Goal: Transaction & Acquisition: Purchase product/service

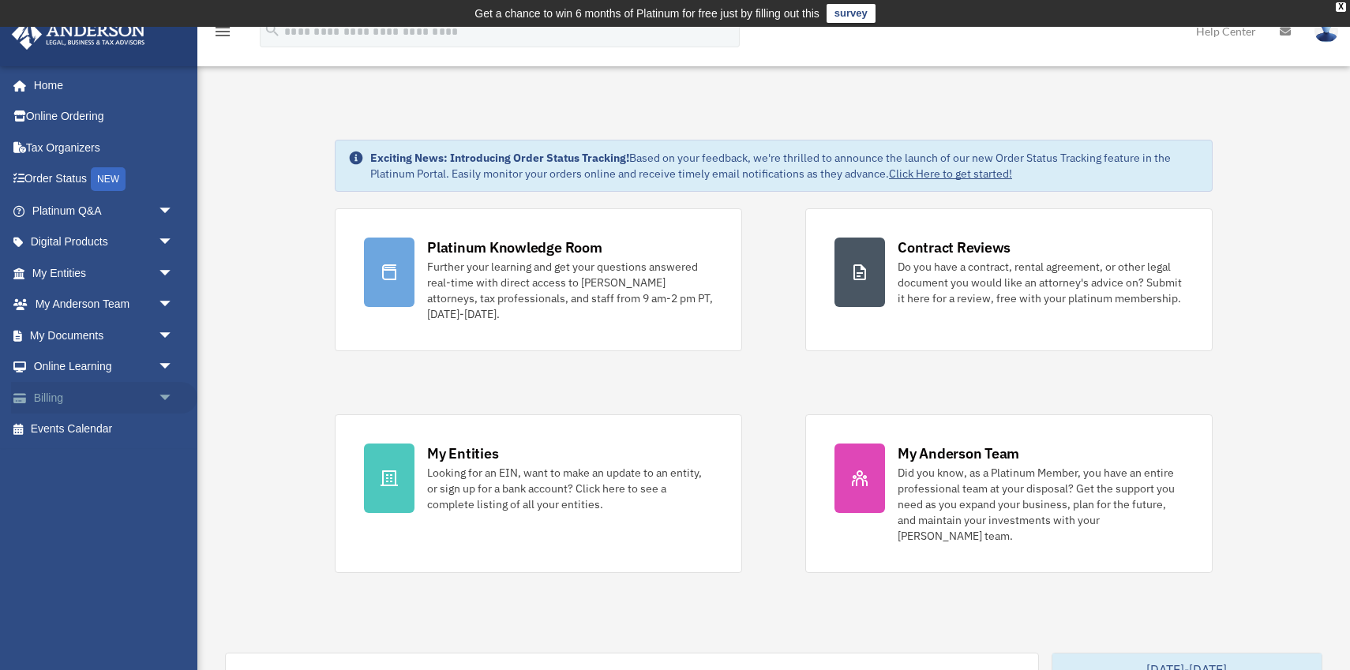
click at [163, 395] on span "arrow_drop_down" at bounding box center [174, 398] width 32 height 32
click at [107, 458] on link "Past Invoices" at bounding box center [109, 461] width 175 height 32
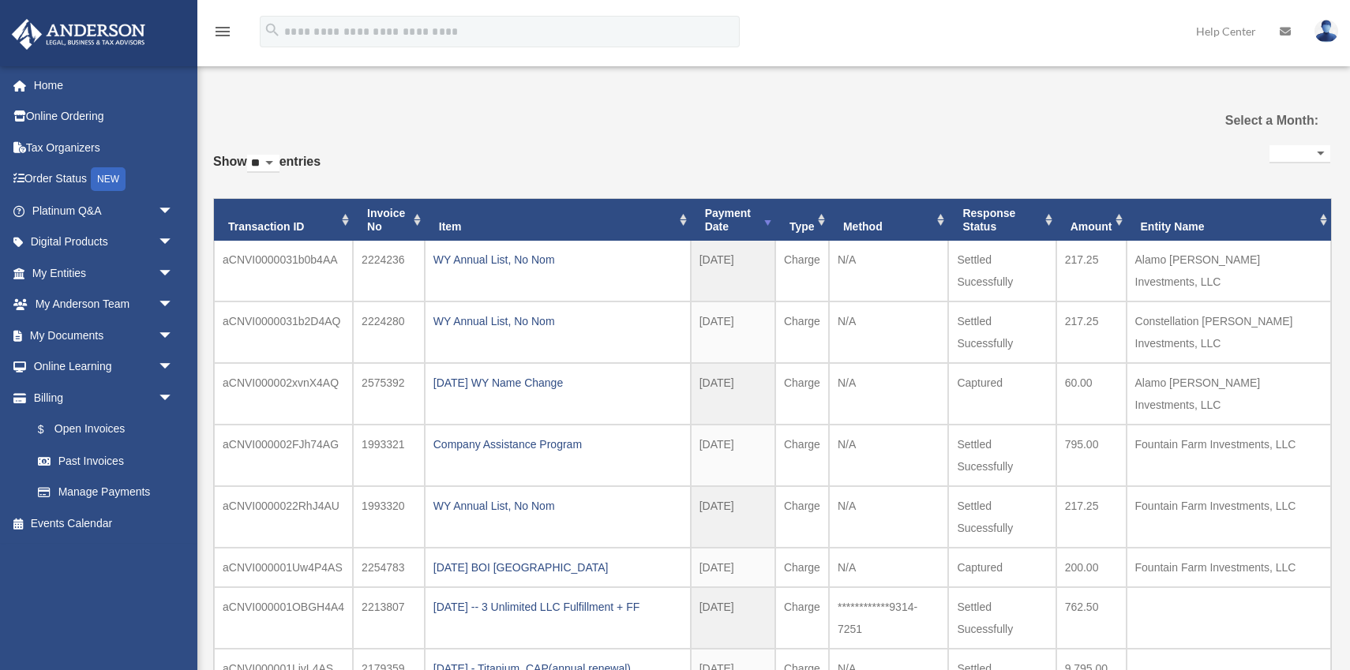
select select
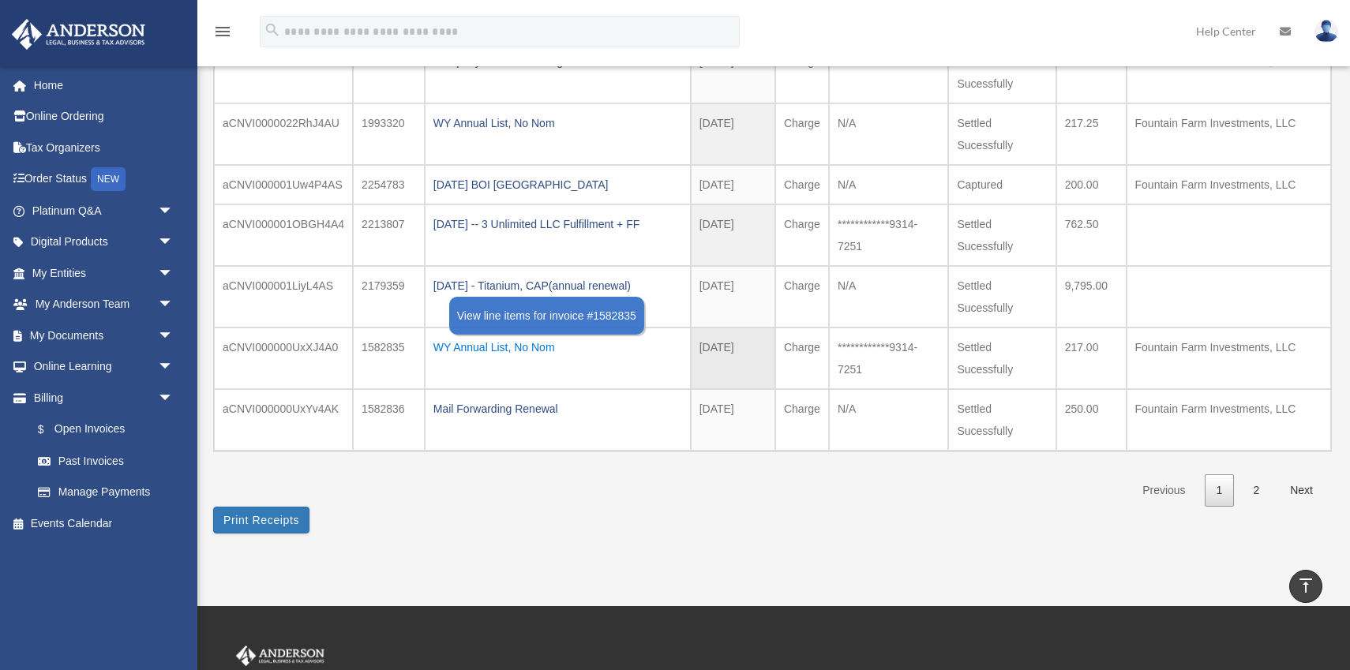
scroll to position [411, 0]
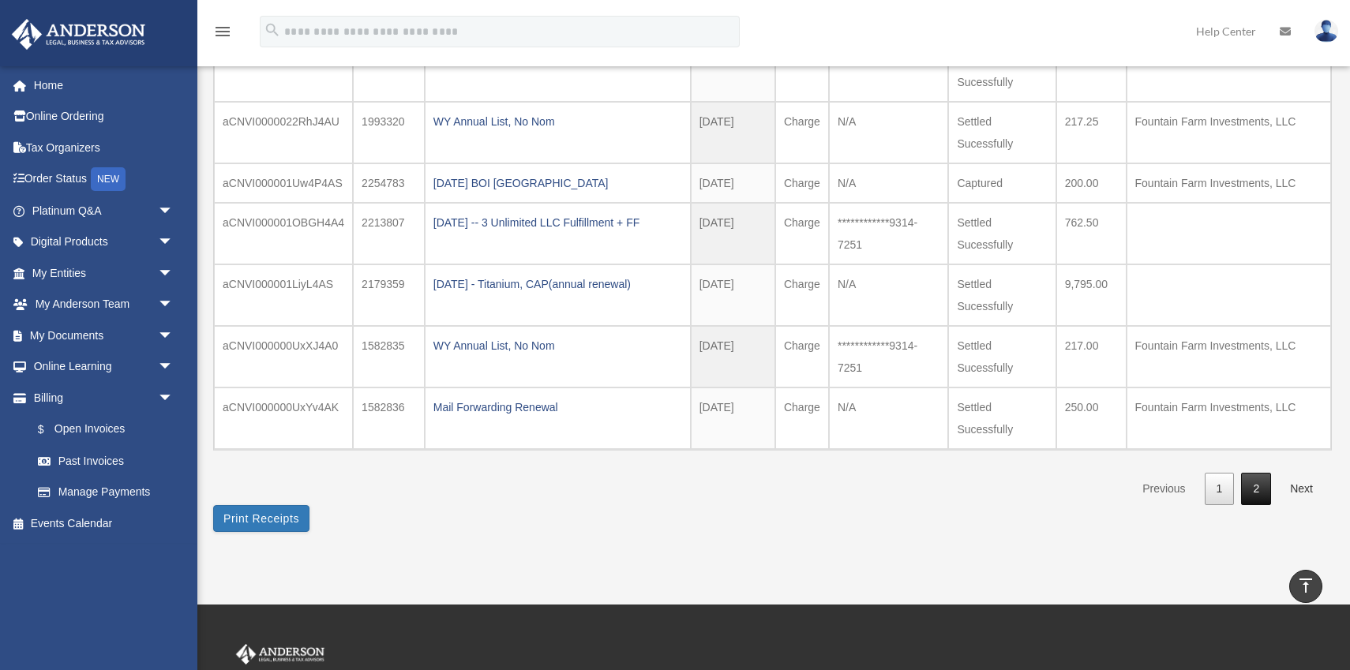
click at [1260, 473] on link "2" at bounding box center [1256, 489] width 30 height 32
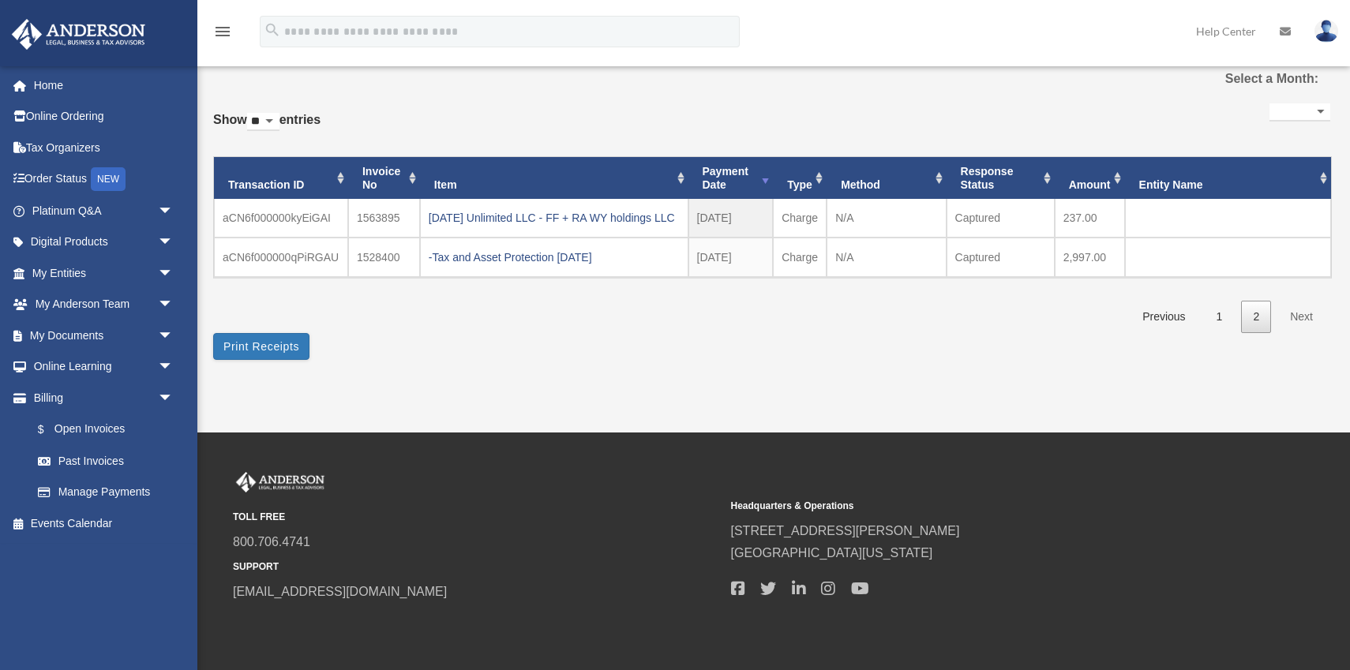
scroll to position [63, 0]
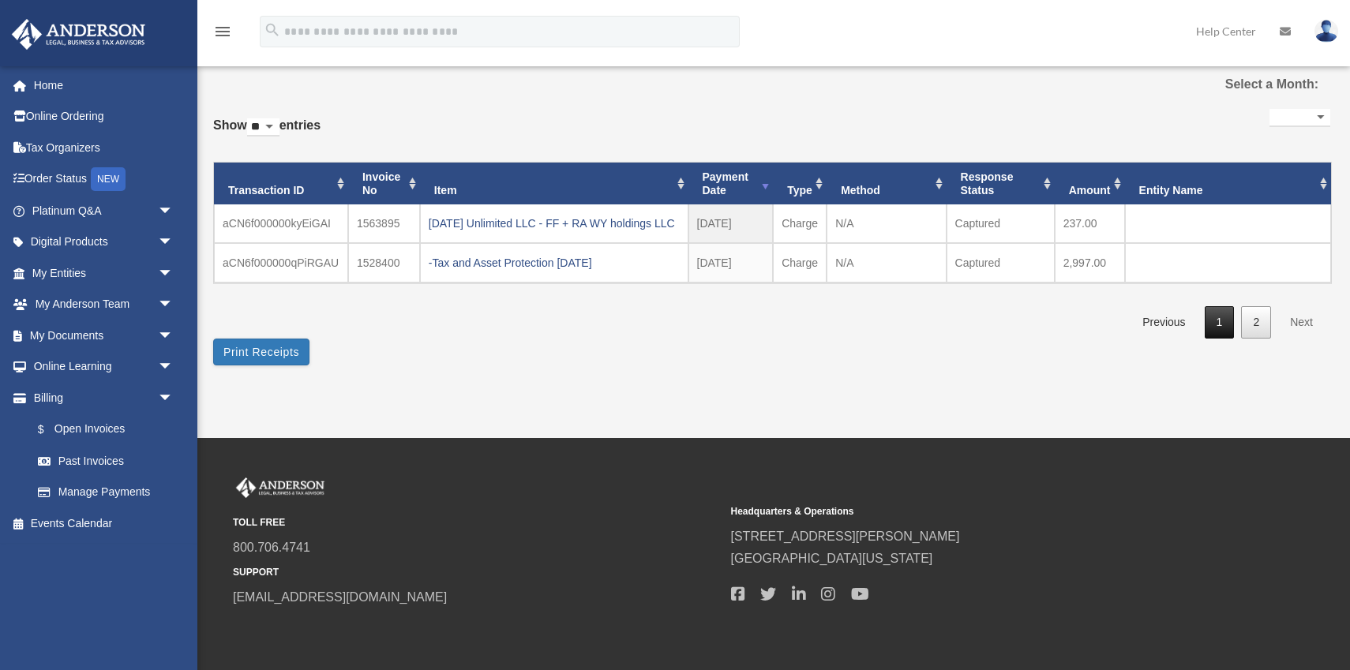
click at [1223, 339] on link "1" at bounding box center [1220, 322] width 30 height 32
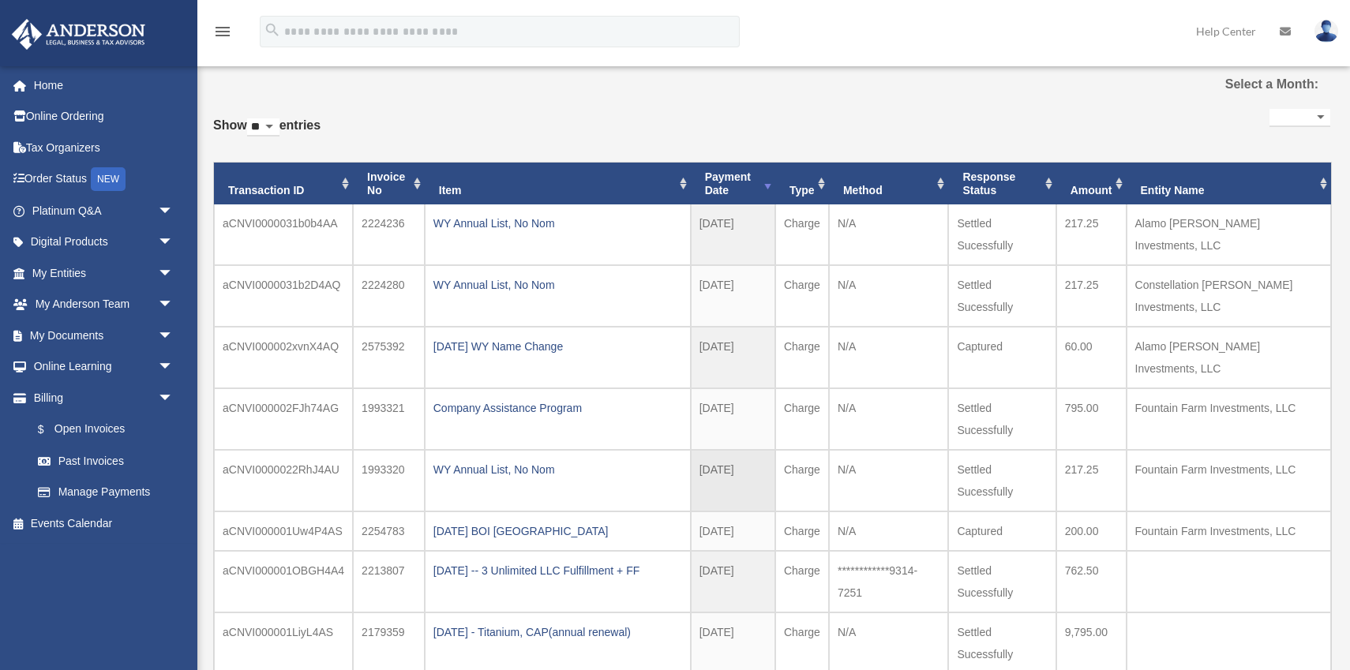
scroll to position [619, 0]
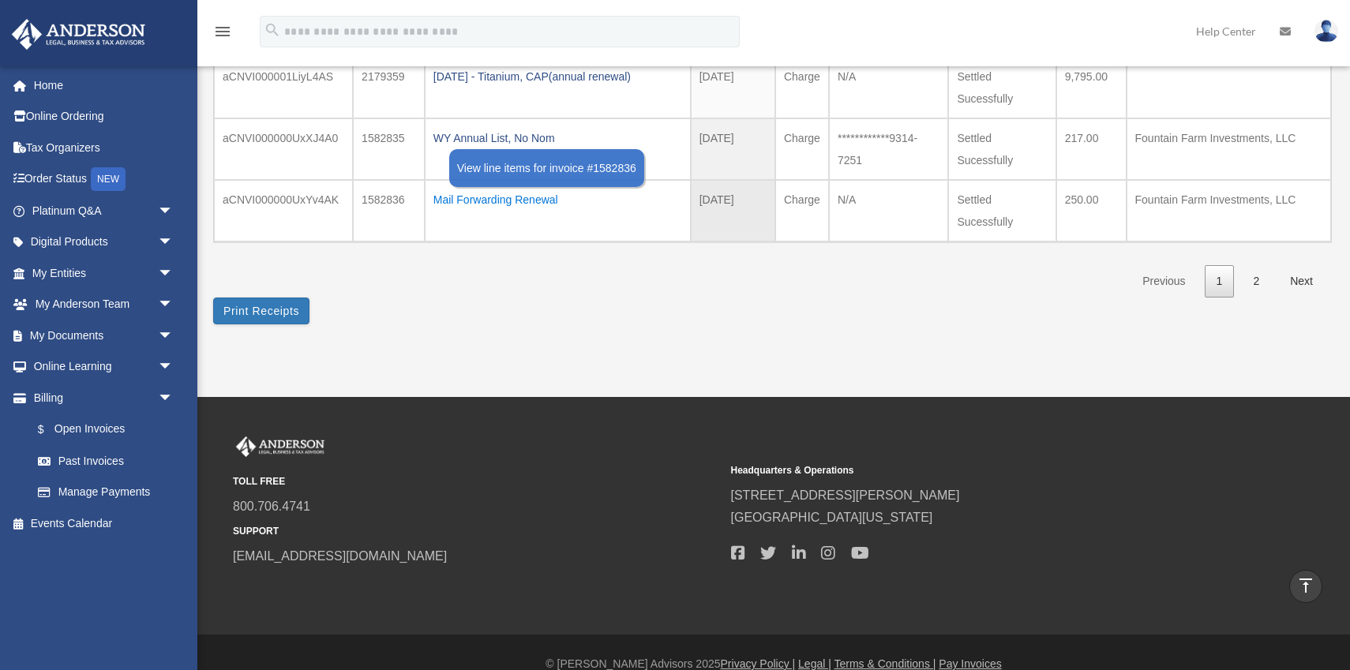
click at [473, 189] on div "Mail Forwarding Renewal" at bounding box center [558, 200] width 249 height 22
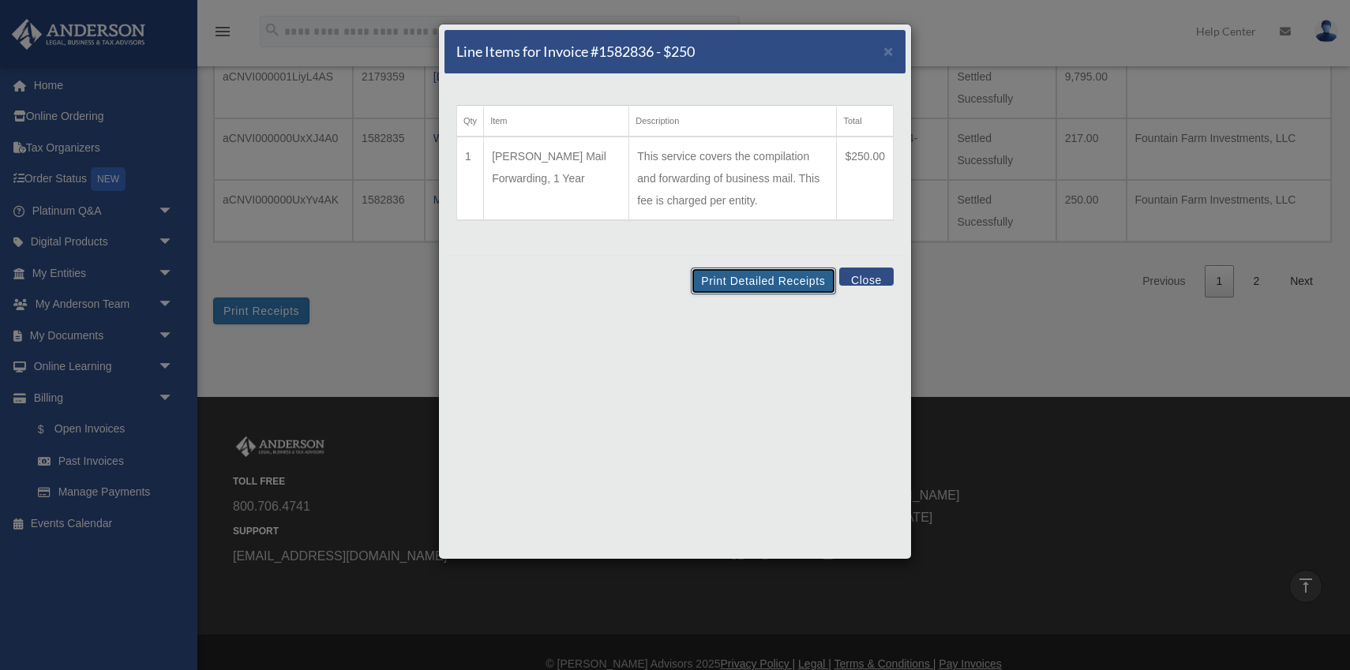
click at [757, 283] on button "Print Detailed Receipts" at bounding box center [763, 281] width 145 height 27
click at [891, 49] on span "×" at bounding box center [889, 51] width 10 height 18
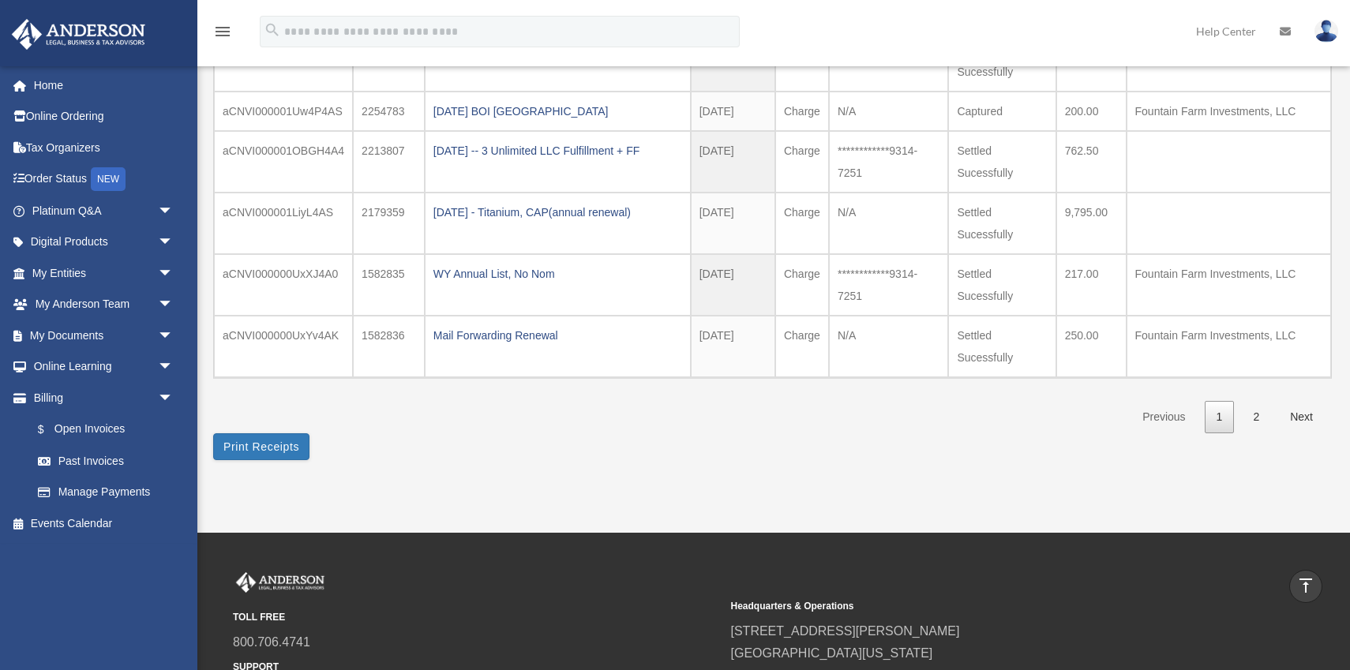
scroll to position [479, 0]
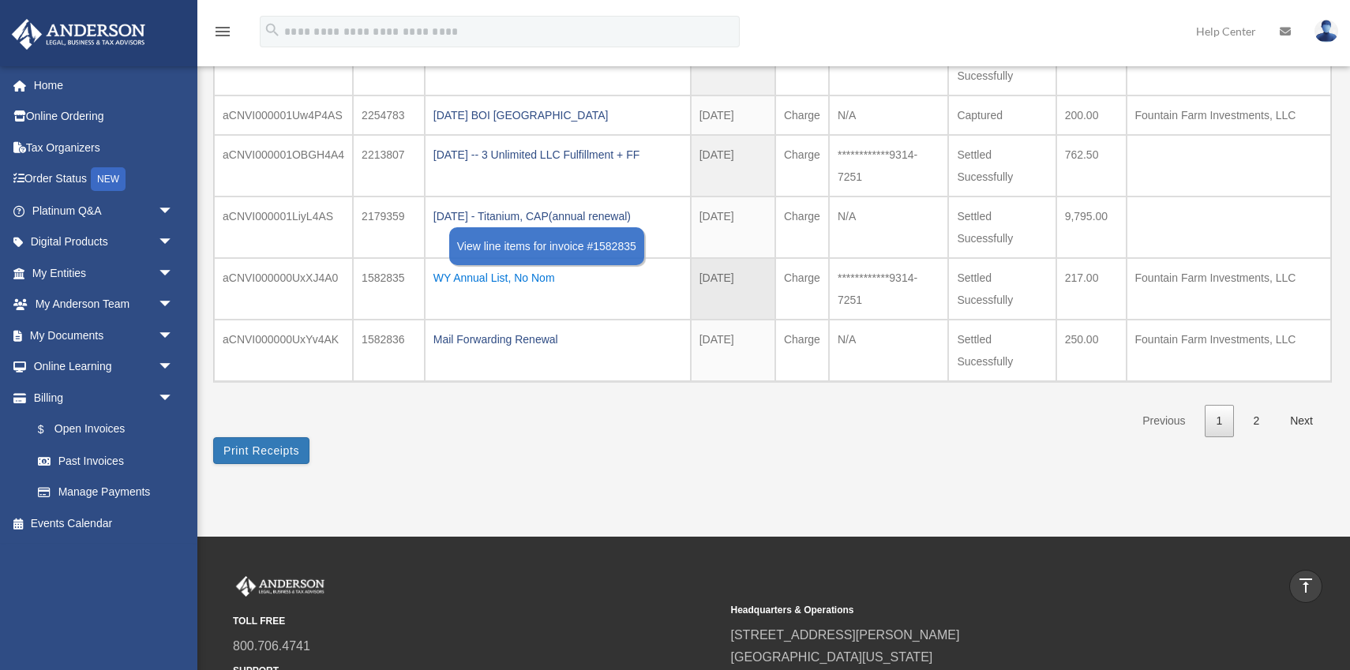
click at [511, 267] on div "WY Annual List, No Nom" at bounding box center [558, 278] width 249 height 22
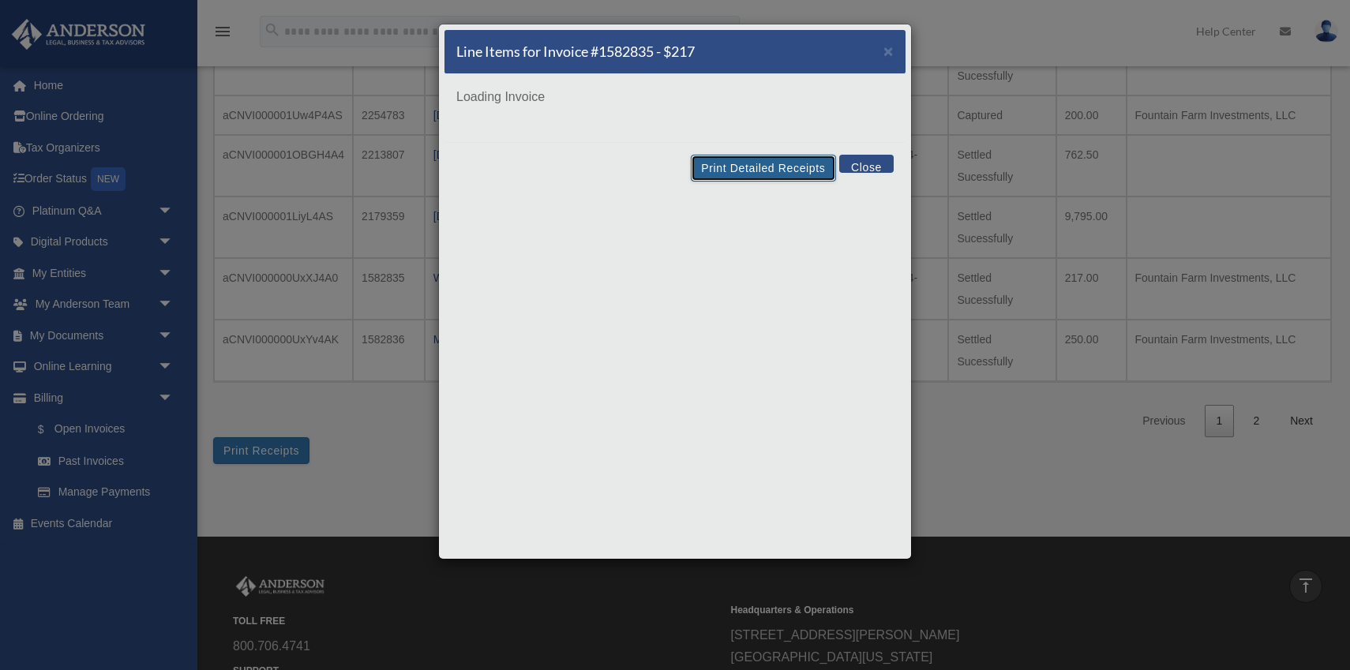
click at [743, 166] on div "Line Items for Invoice #1582835 - $217 × Loading Invoice Print Detailed Receipt…" at bounding box center [675, 292] width 474 height 536
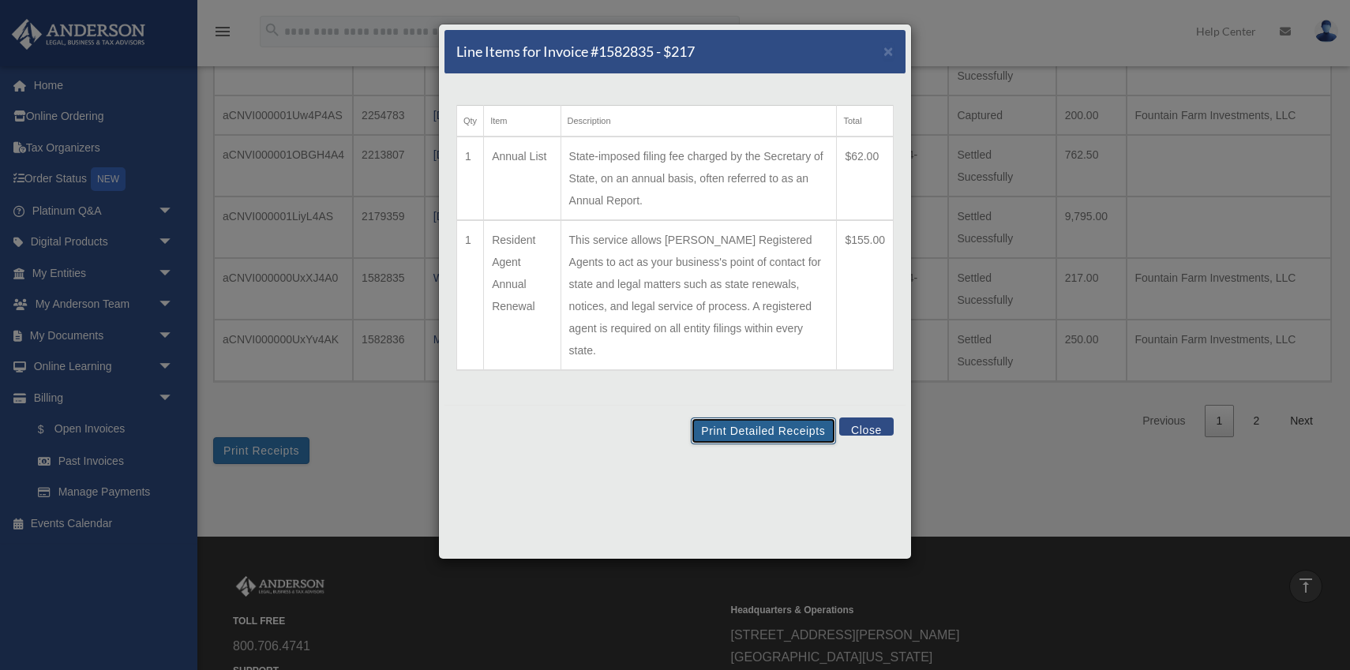
click at [806, 418] on button "Print Detailed Receipts" at bounding box center [763, 431] width 145 height 27
click at [875, 418] on button "Close" at bounding box center [866, 427] width 54 height 18
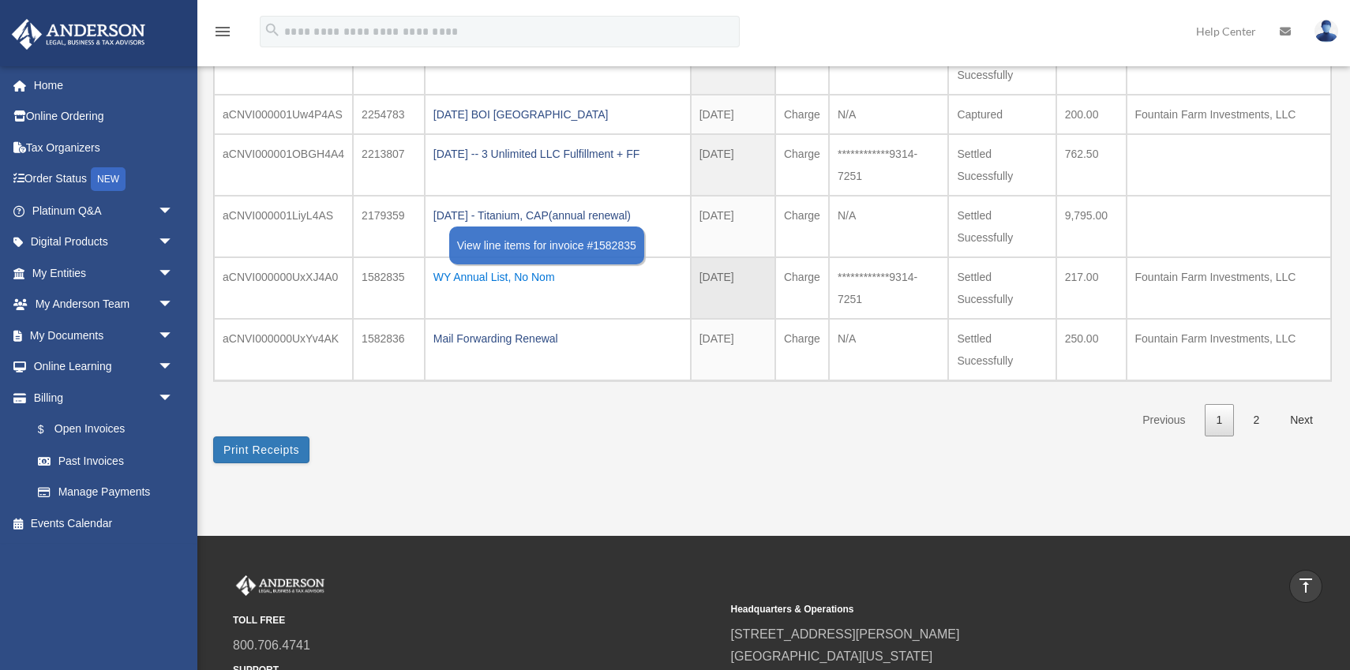
click at [485, 266] on div "WY Annual List, No Nom" at bounding box center [558, 277] width 249 height 22
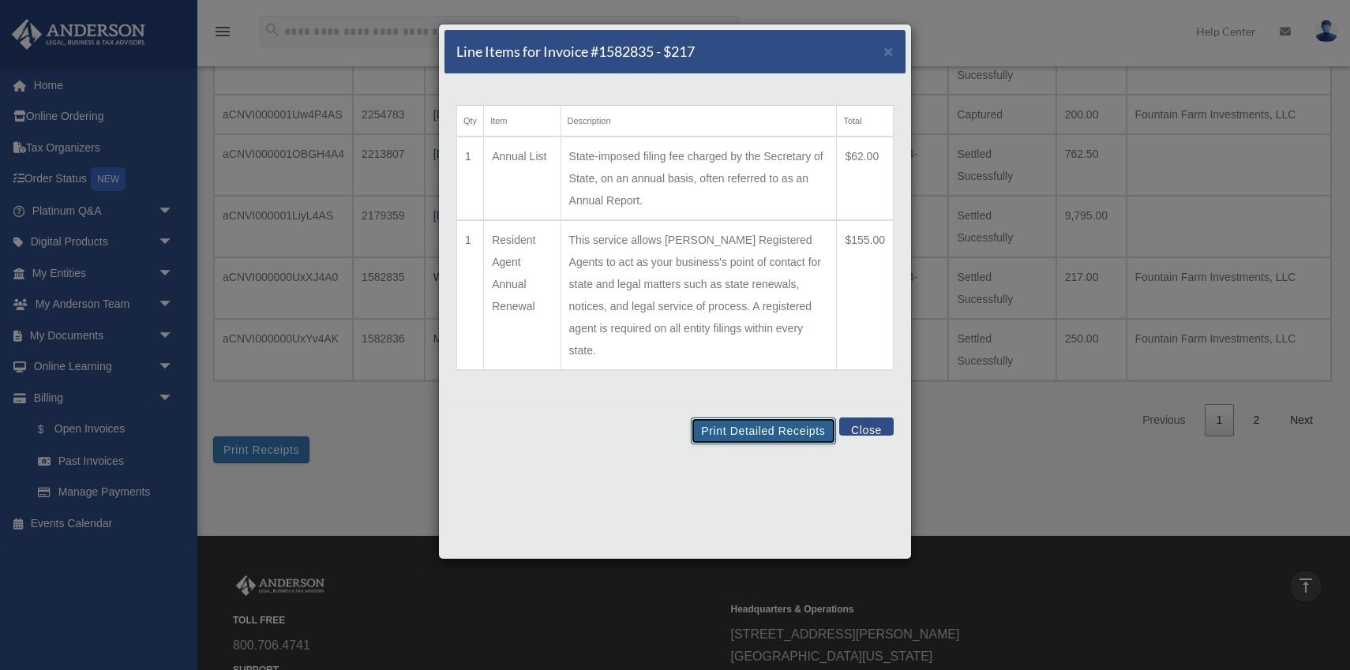
click at [805, 418] on button "Print Detailed Receipts" at bounding box center [763, 431] width 145 height 27
click at [891, 49] on span "×" at bounding box center [889, 51] width 10 height 18
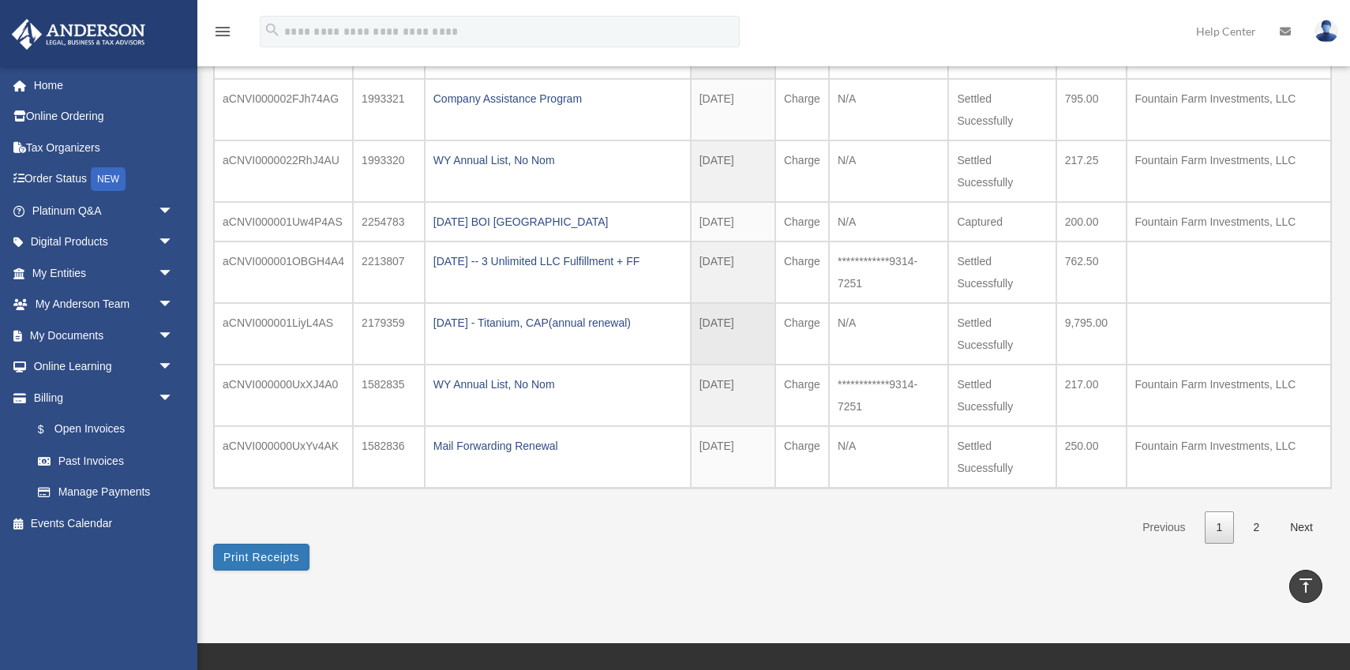
scroll to position [321, 0]
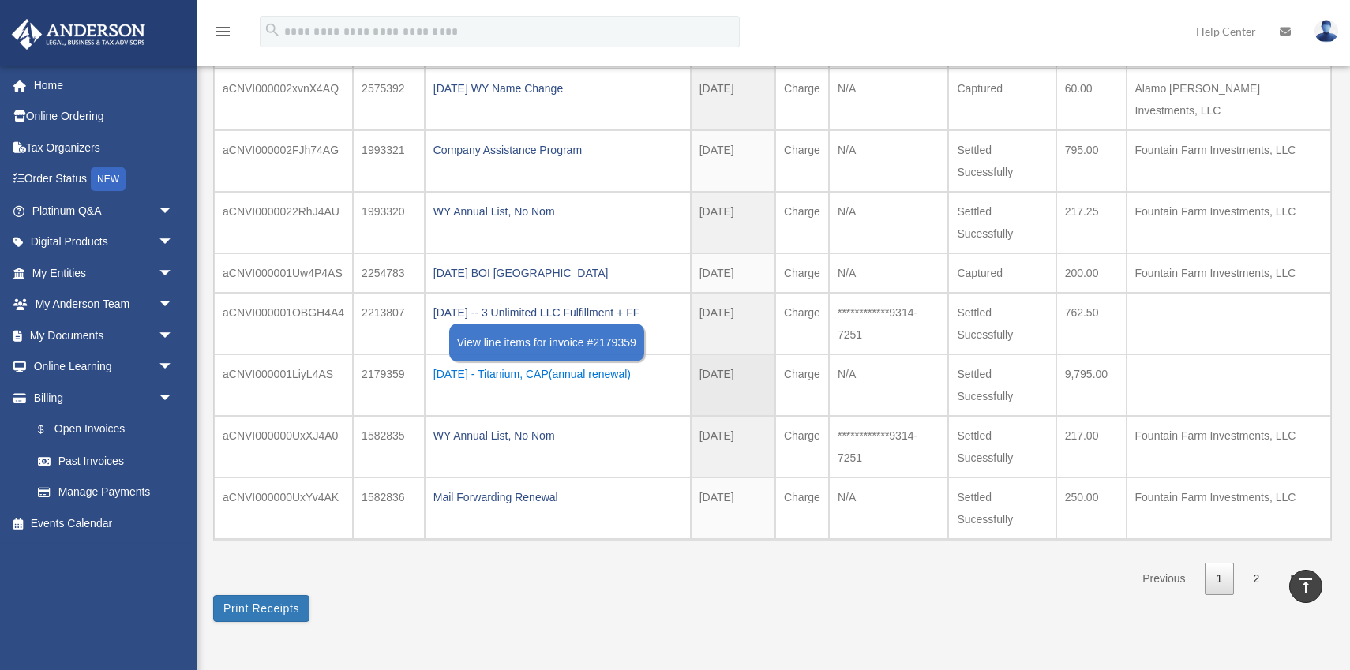
click at [529, 363] on div "2024.09.19 - Titanium, CAP(annual renewal)" at bounding box center [558, 374] width 249 height 22
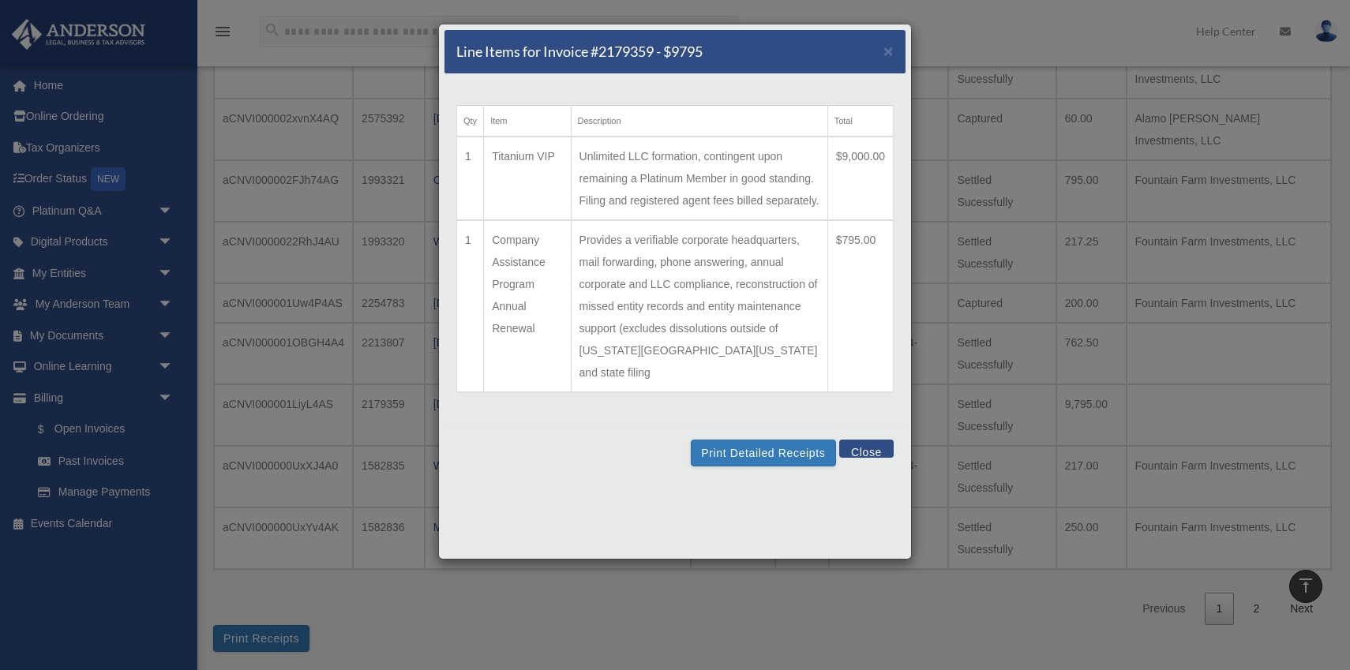
scroll to position [287, 0]
click at [782, 460] on button "Print Detailed Receipts" at bounding box center [763, 453] width 145 height 27
click at [888, 54] on span "×" at bounding box center [889, 51] width 10 height 18
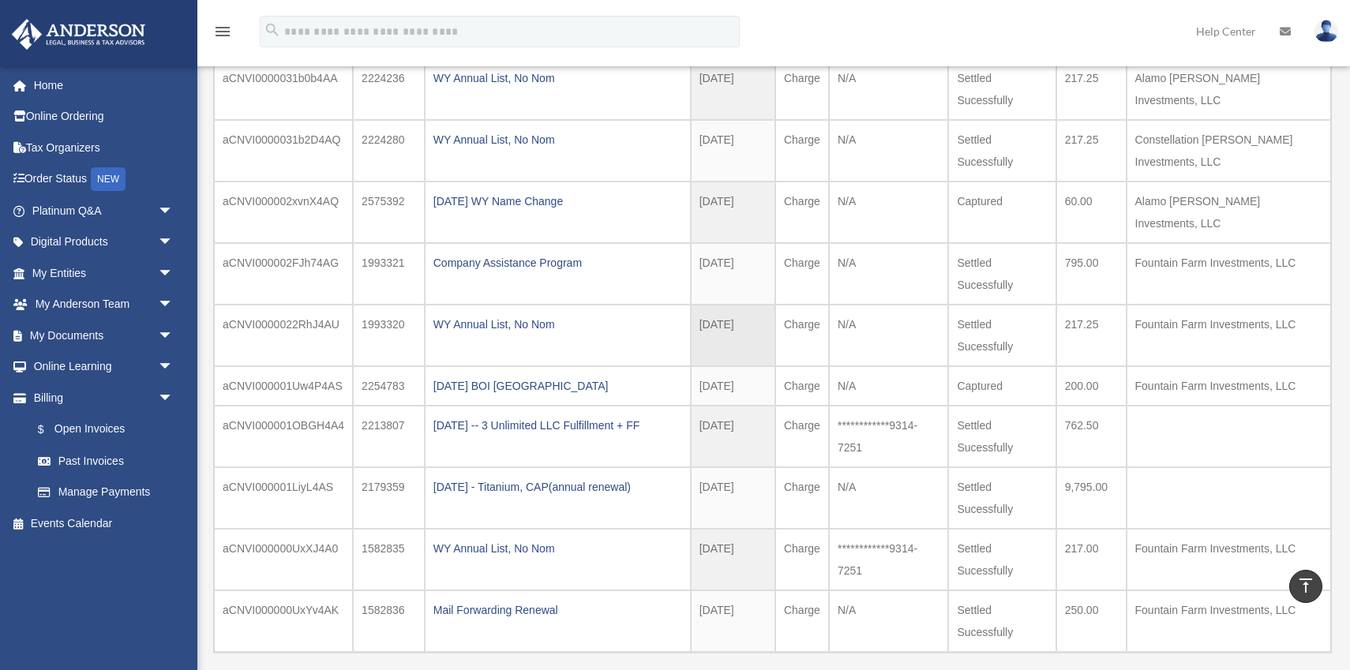
scroll to position [206, 0]
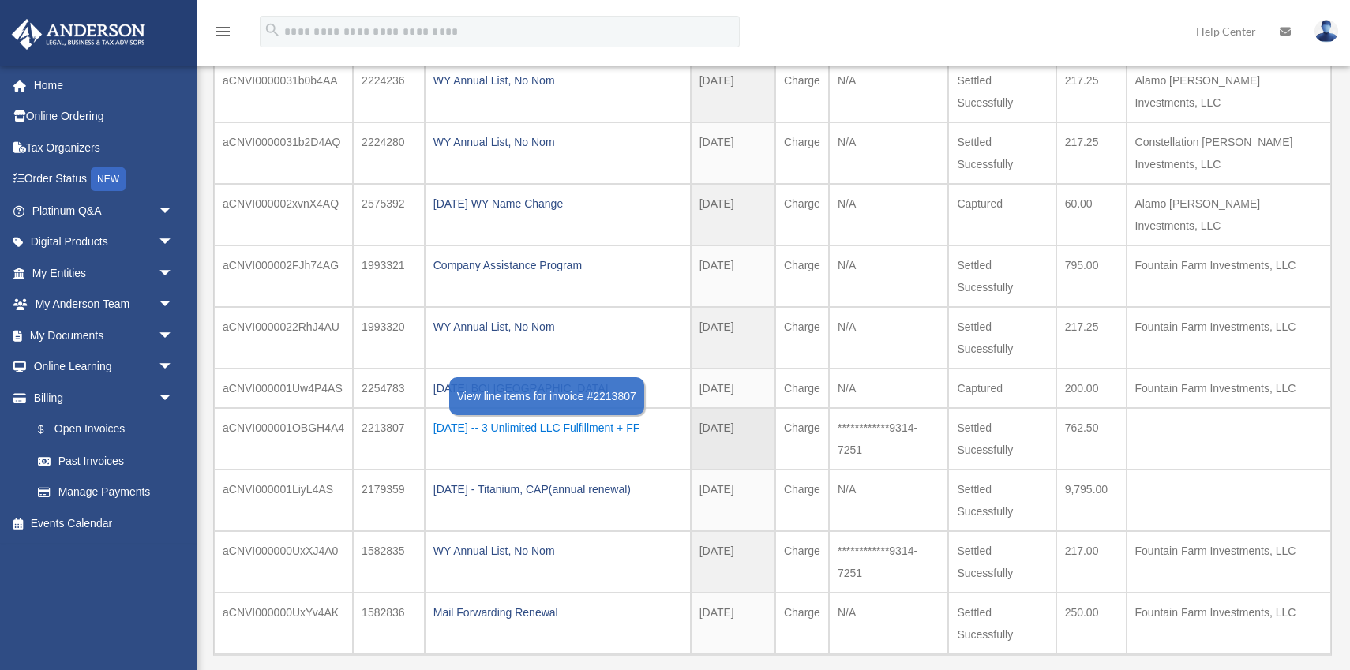
click at [629, 417] on div "2024.10.11 -- 3 Unlimited LLC Fulfillment + FF" at bounding box center [558, 428] width 249 height 22
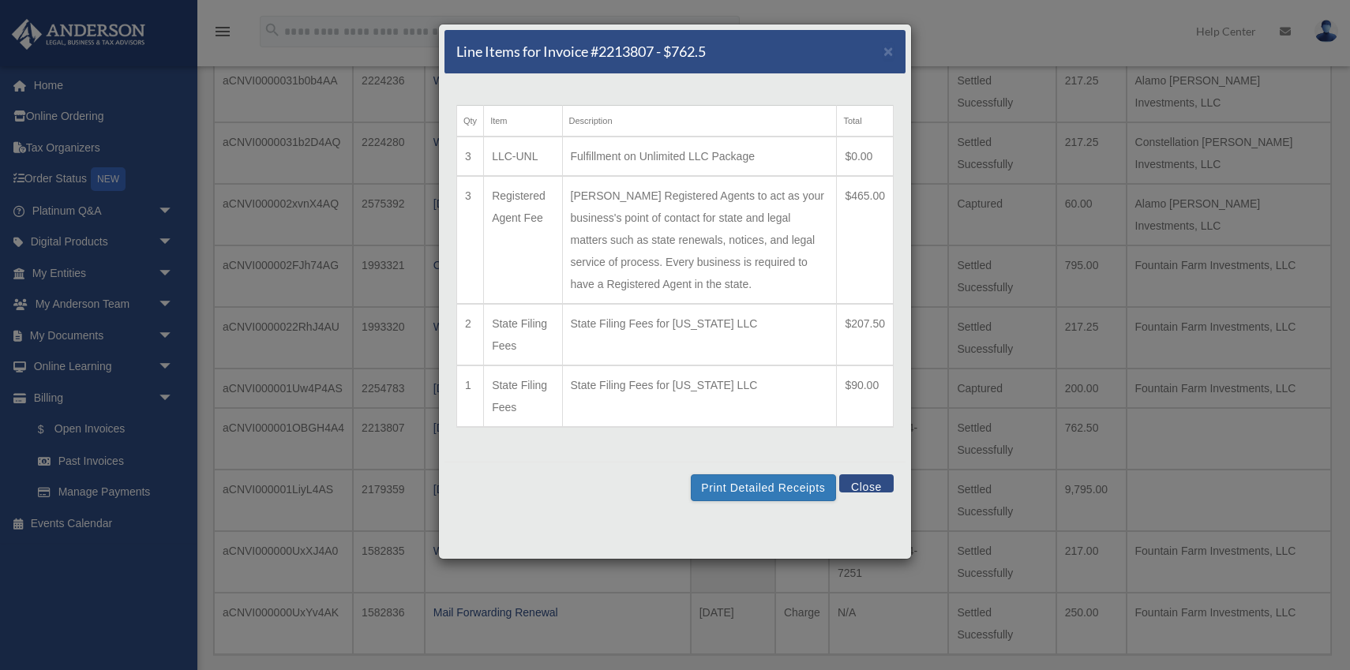
click at [779, 166] on td "Fulfillment on Unlimited LLC Package" at bounding box center [699, 156] width 275 height 39
click at [793, 501] on div "Print Detailed Receipts Close" at bounding box center [675, 487] width 461 height 51
click at [796, 494] on button "Print Detailed Receipts" at bounding box center [763, 488] width 145 height 27
click at [863, 486] on button "Close" at bounding box center [866, 484] width 54 height 18
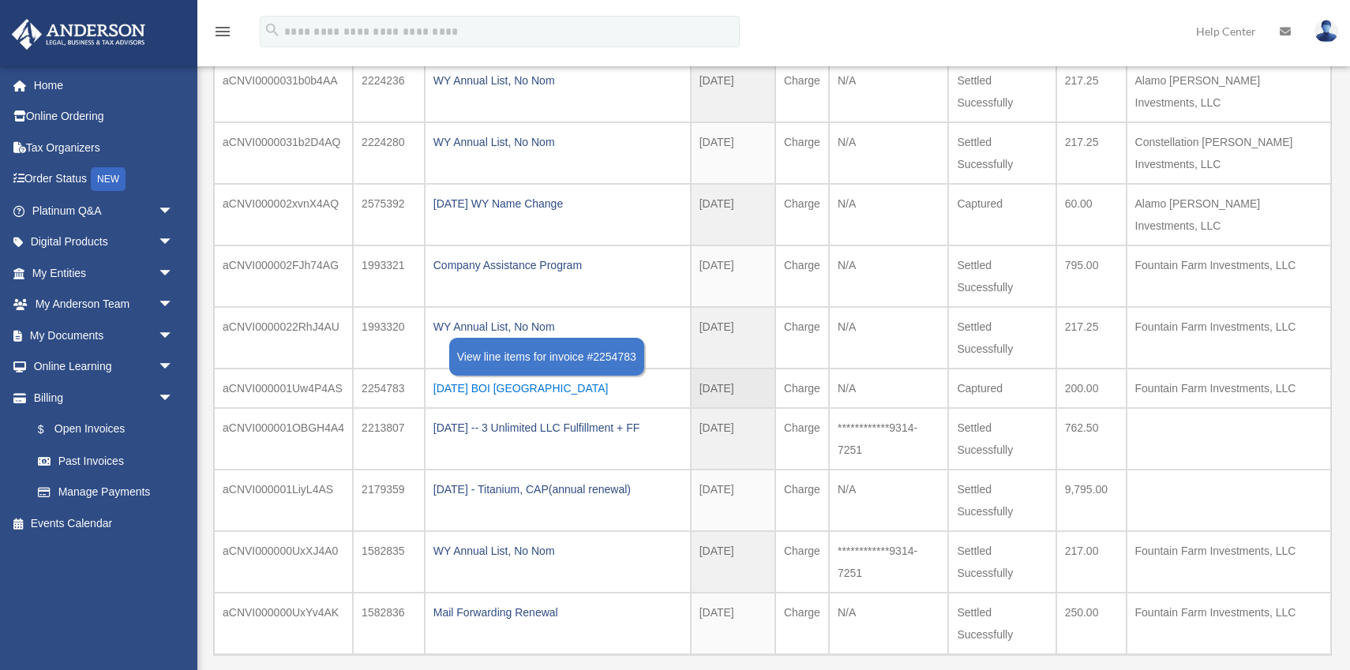
click at [495, 377] on div "2024.11.04 BOI Rport" at bounding box center [558, 388] width 249 height 22
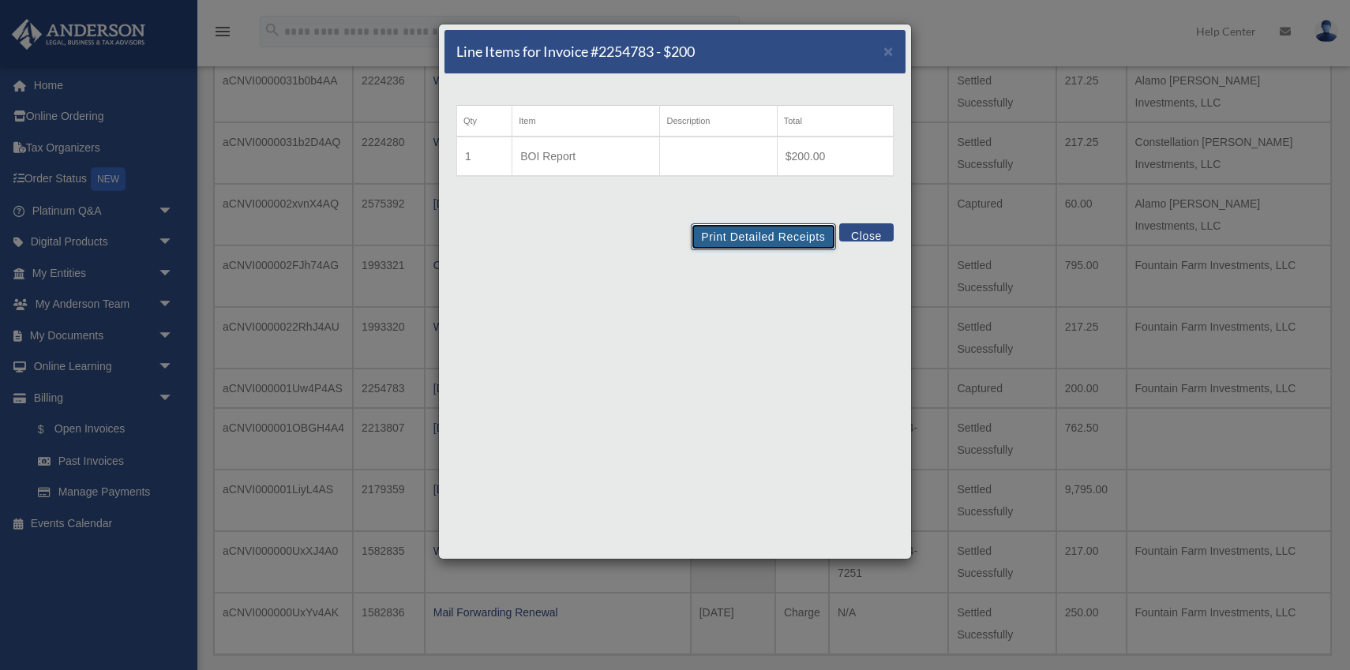
click at [749, 237] on button "Print Detailed Receipts" at bounding box center [763, 236] width 145 height 27
click at [888, 51] on span "×" at bounding box center [889, 51] width 10 height 18
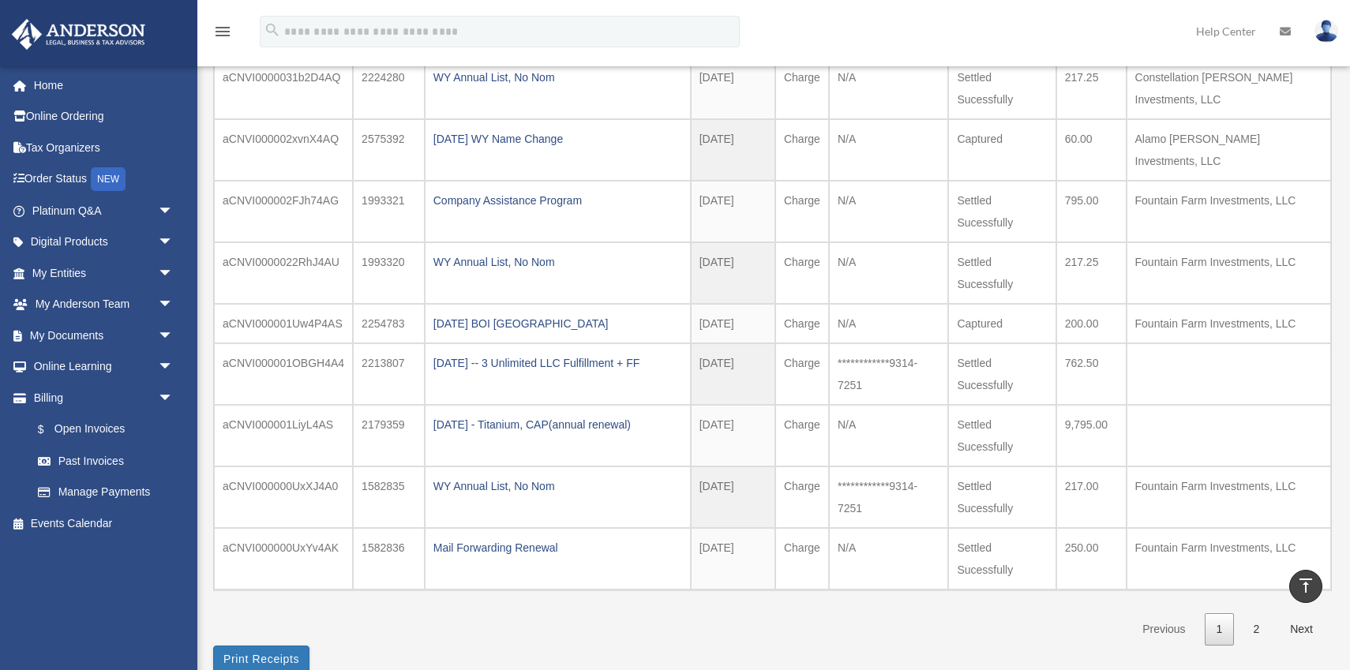
scroll to position [269, 0]
click at [265, 648] on button "Print Receipts" at bounding box center [261, 661] width 96 height 27
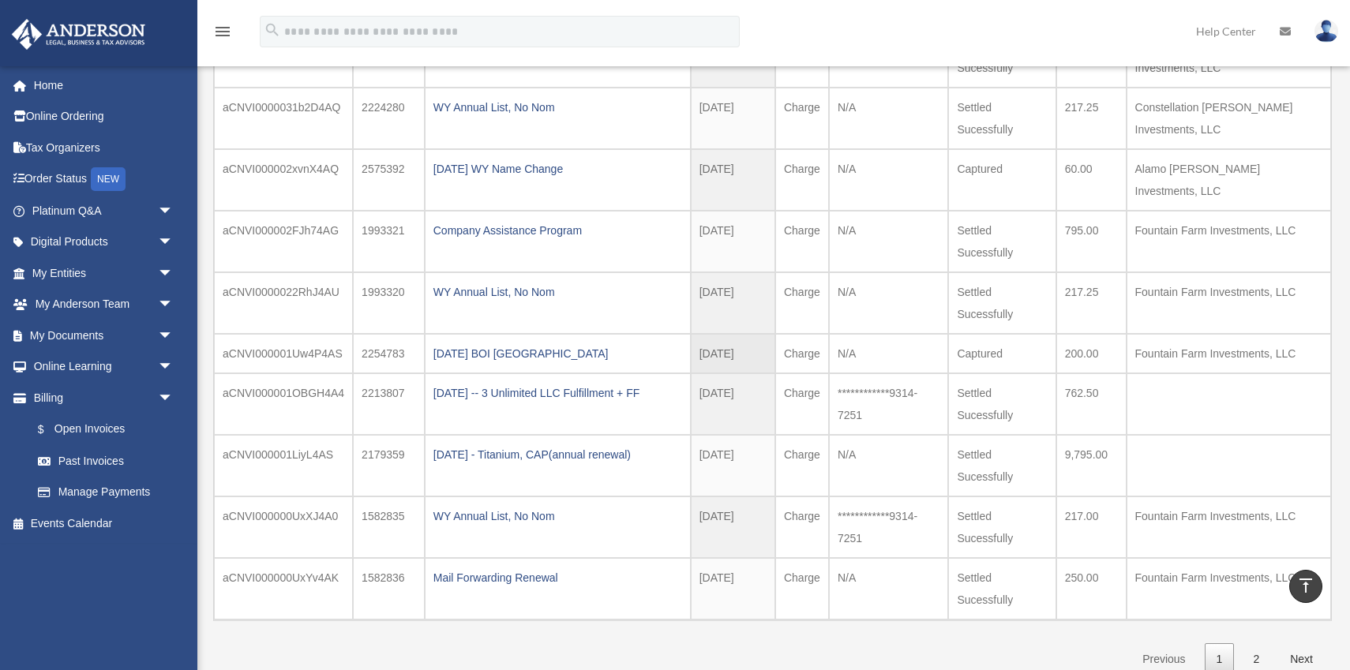
scroll to position [204, 0]
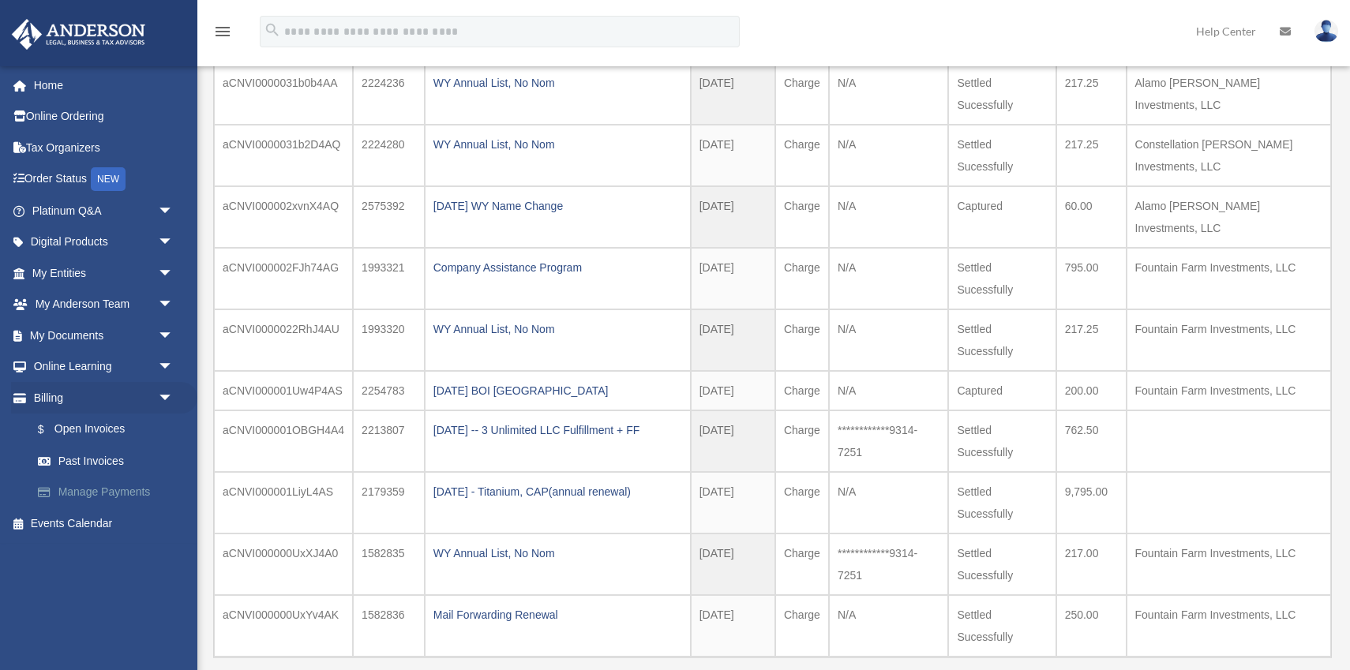
click at [110, 489] on link "Manage Payments" at bounding box center [109, 493] width 175 height 32
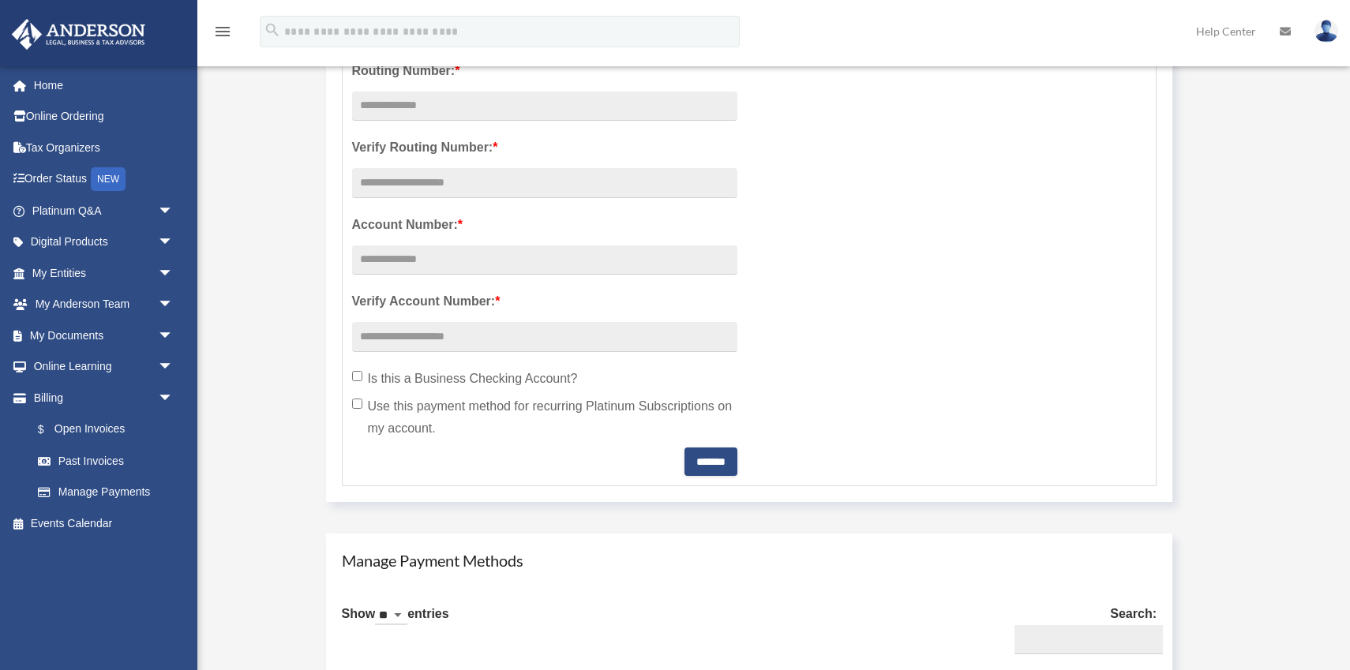
scroll to position [498, 0]
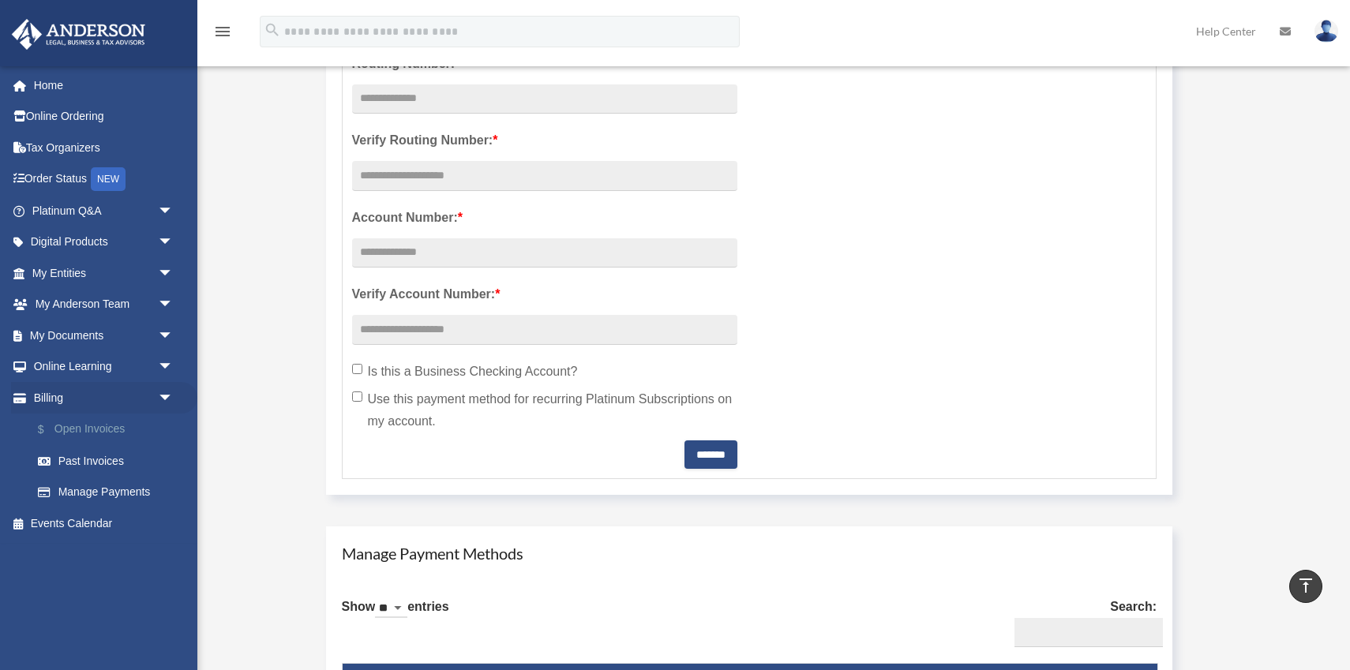
click at [98, 431] on link "$ Open Invoices" at bounding box center [109, 430] width 175 height 32
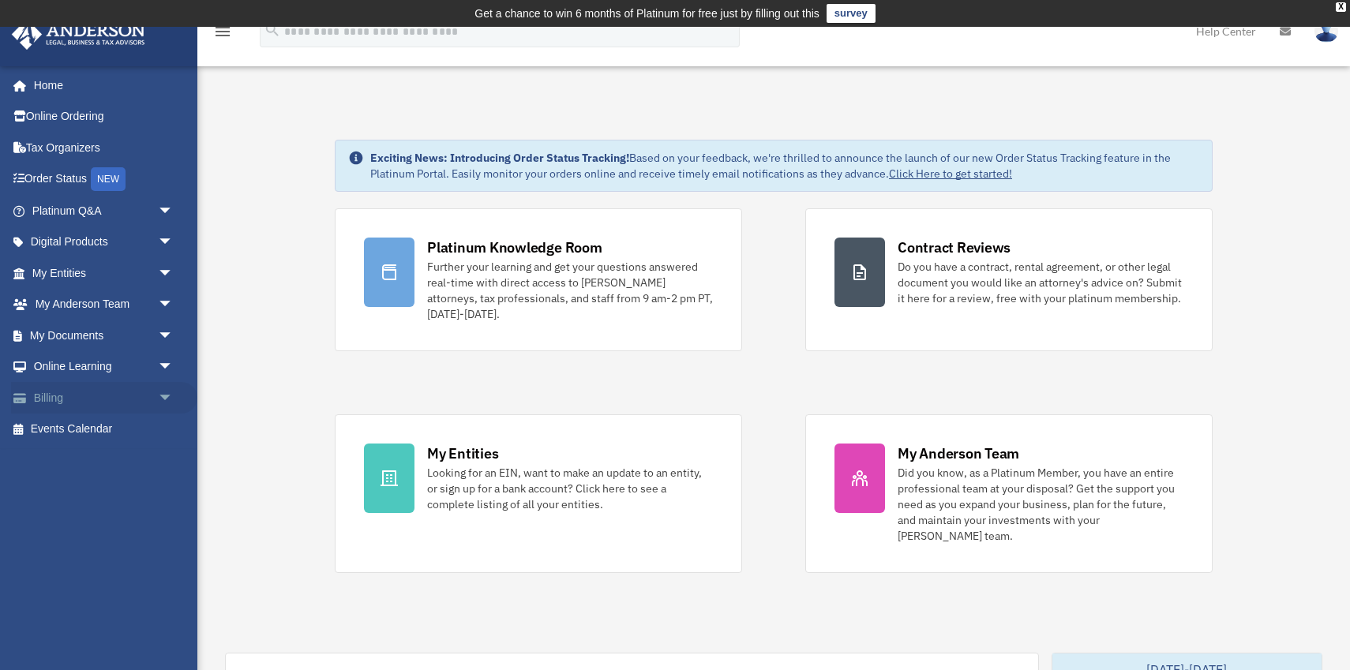
click at [166, 400] on span "arrow_drop_down" at bounding box center [174, 398] width 32 height 32
click at [129, 426] on link "$ Open Invoices" at bounding box center [109, 430] width 175 height 32
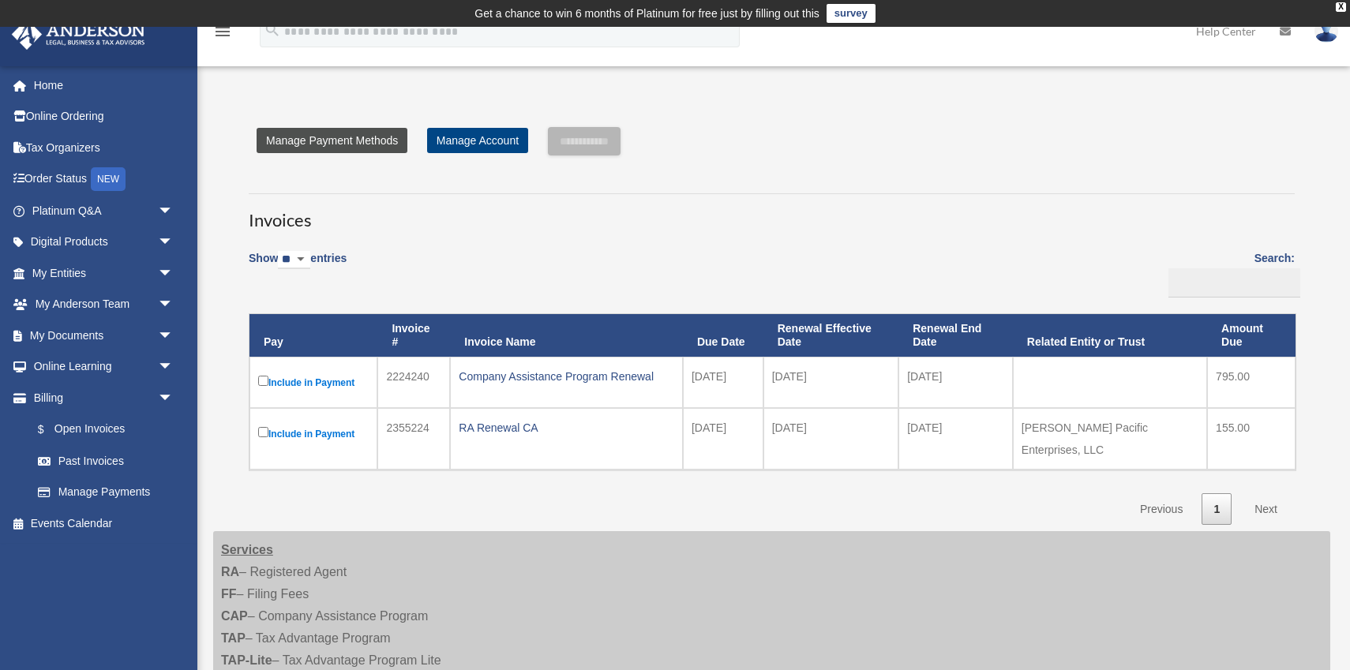
click at [389, 147] on link "Manage Payment Methods" at bounding box center [332, 140] width 151 height 25
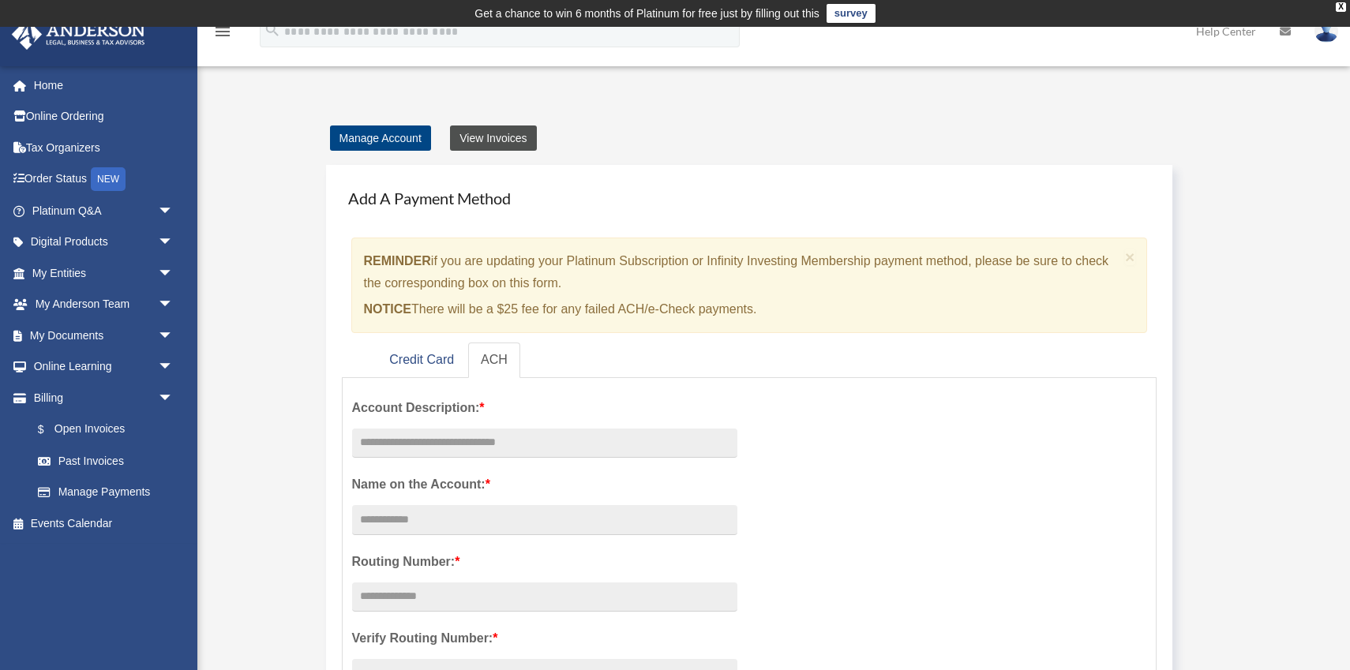
click at [516, 134] on link "View Invoices" at bounding box center [493, 138] width 86 height 25
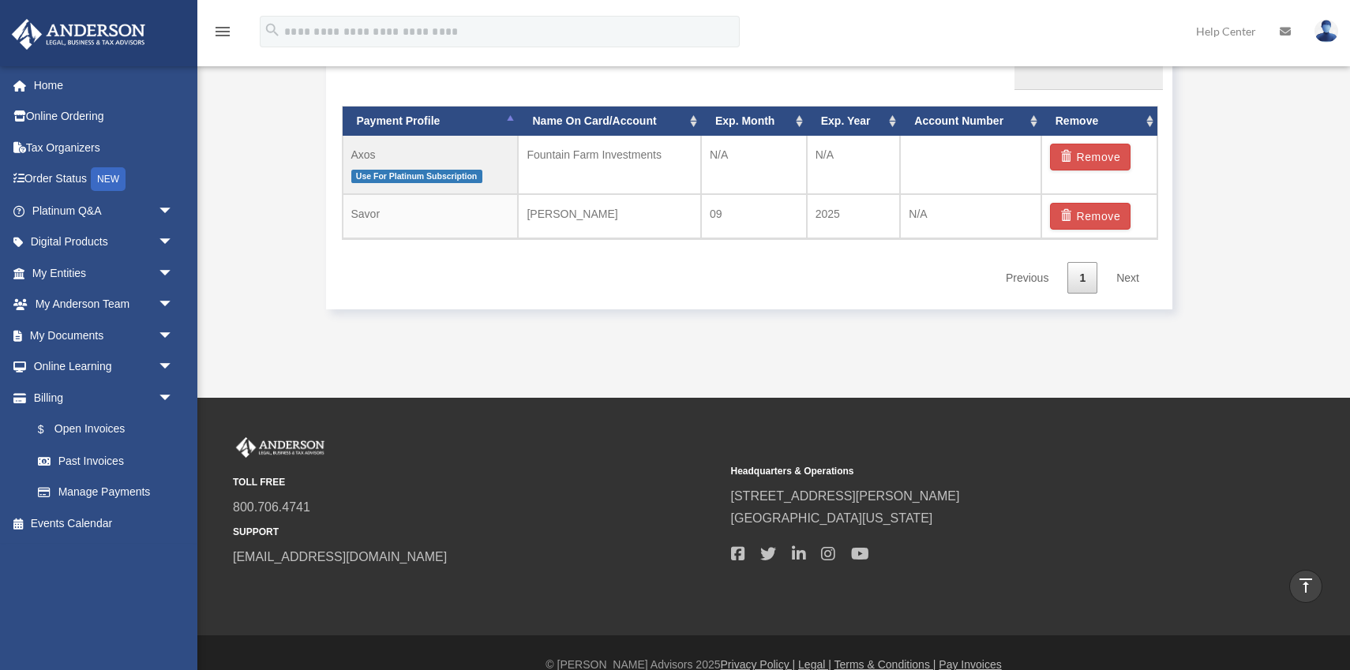
scroll to position [1050, 0]
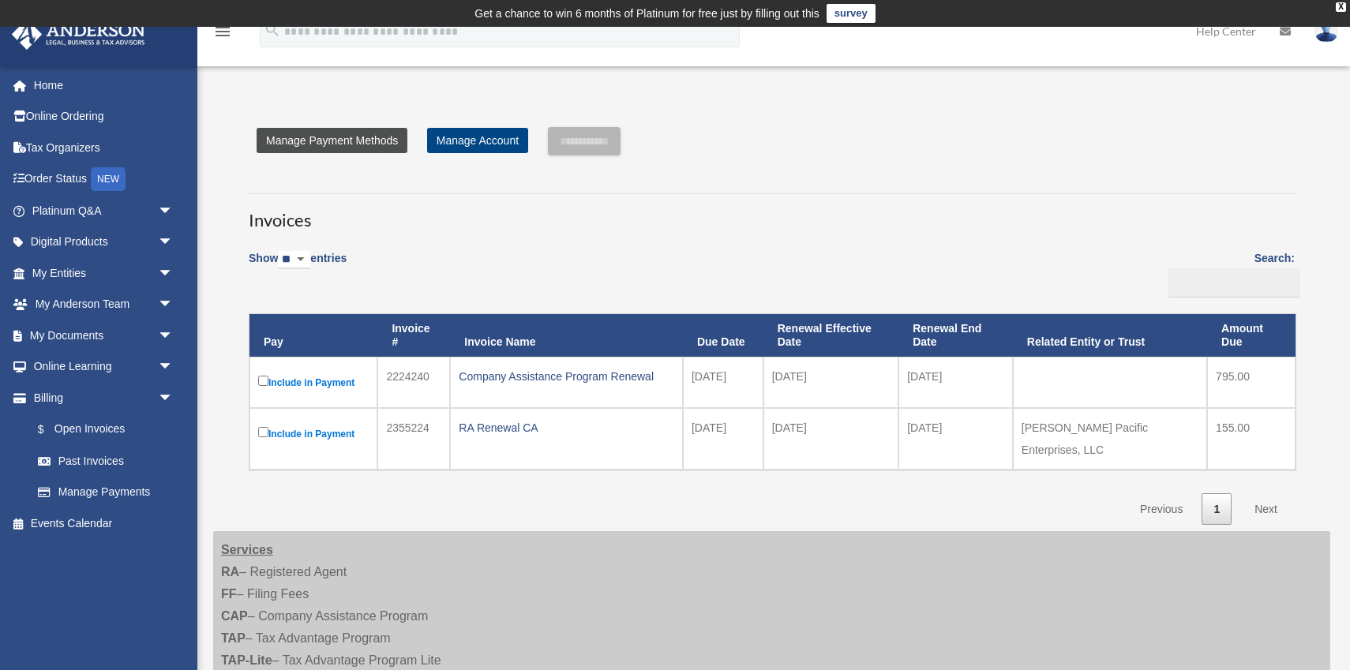
click at [362, 142] on link "Manage Payment Methods" at bounding box center [332, 140] width 151 height 25
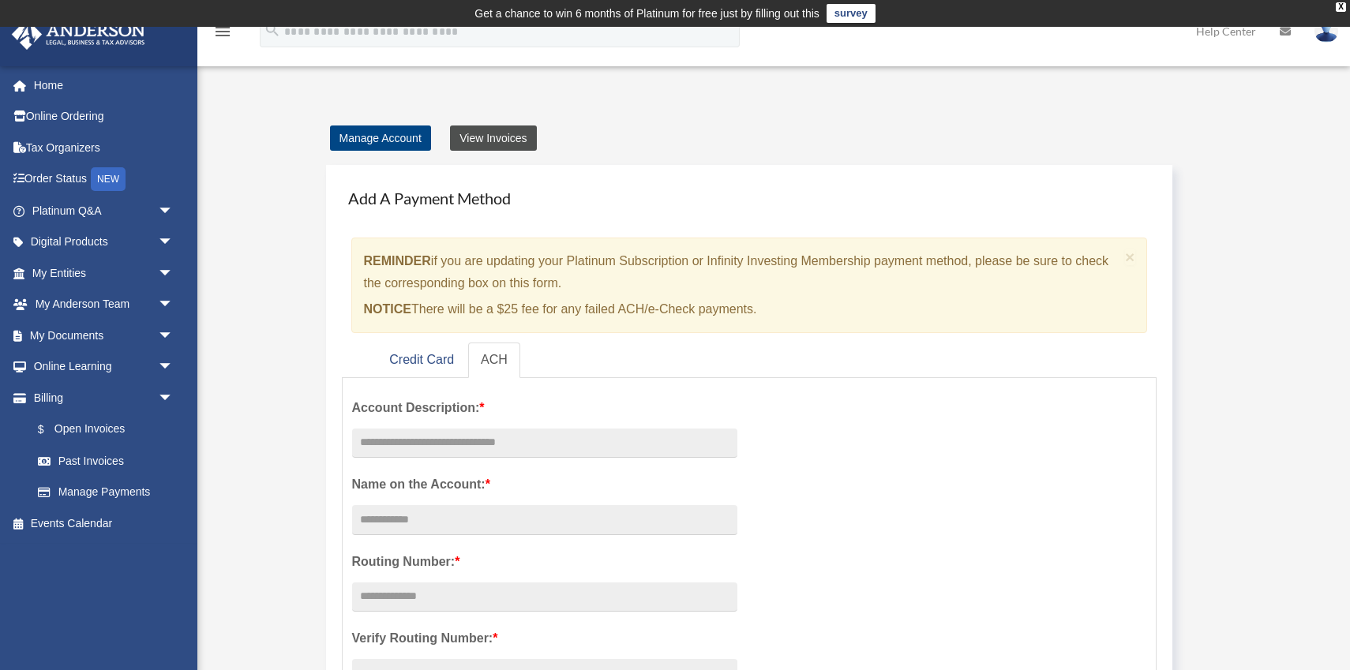
click at [517, 141] on link "View Invoices" at bounding box center [493, 138] width 86 height 25
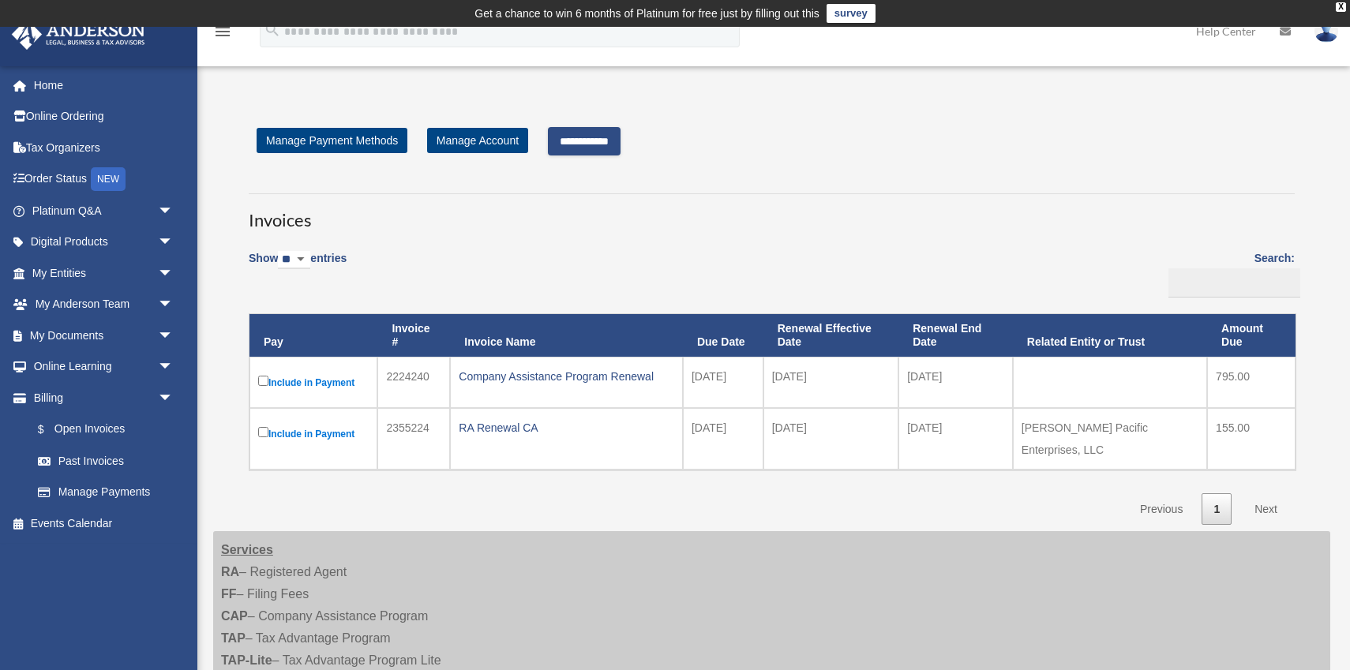
click at [621, 148] on input "**********" at bounding box center [584, 141] width 73 height 28
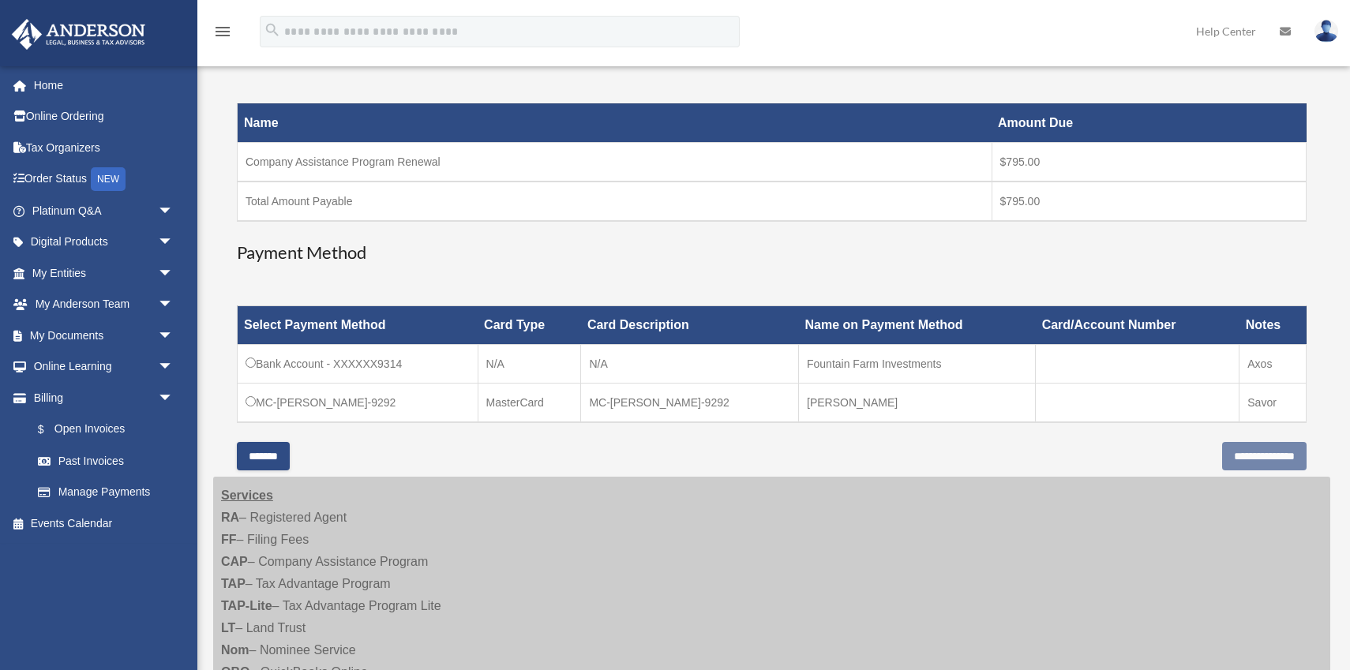
scroll to position [261, 0]
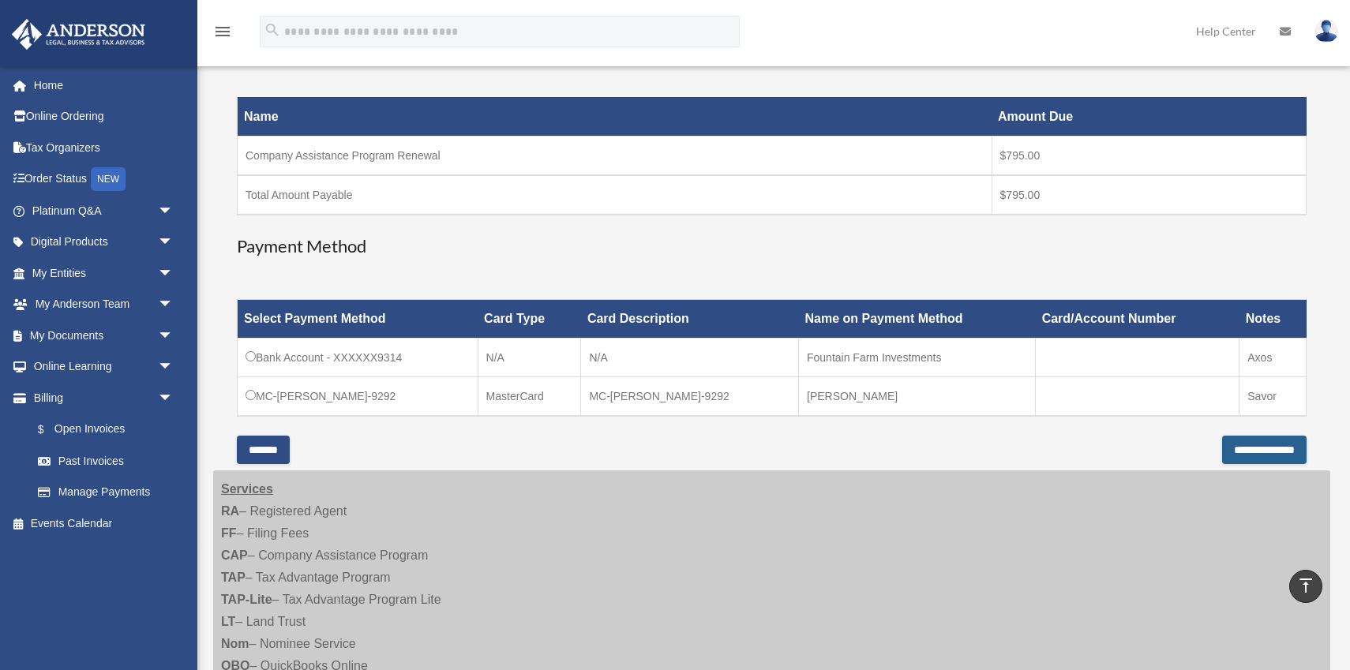
click at [1231, 448] on input "**********" at bounding box center [1264, 450] width 85 height 28
